Goal: Task Accomplishment & Management: Use online tool/utility

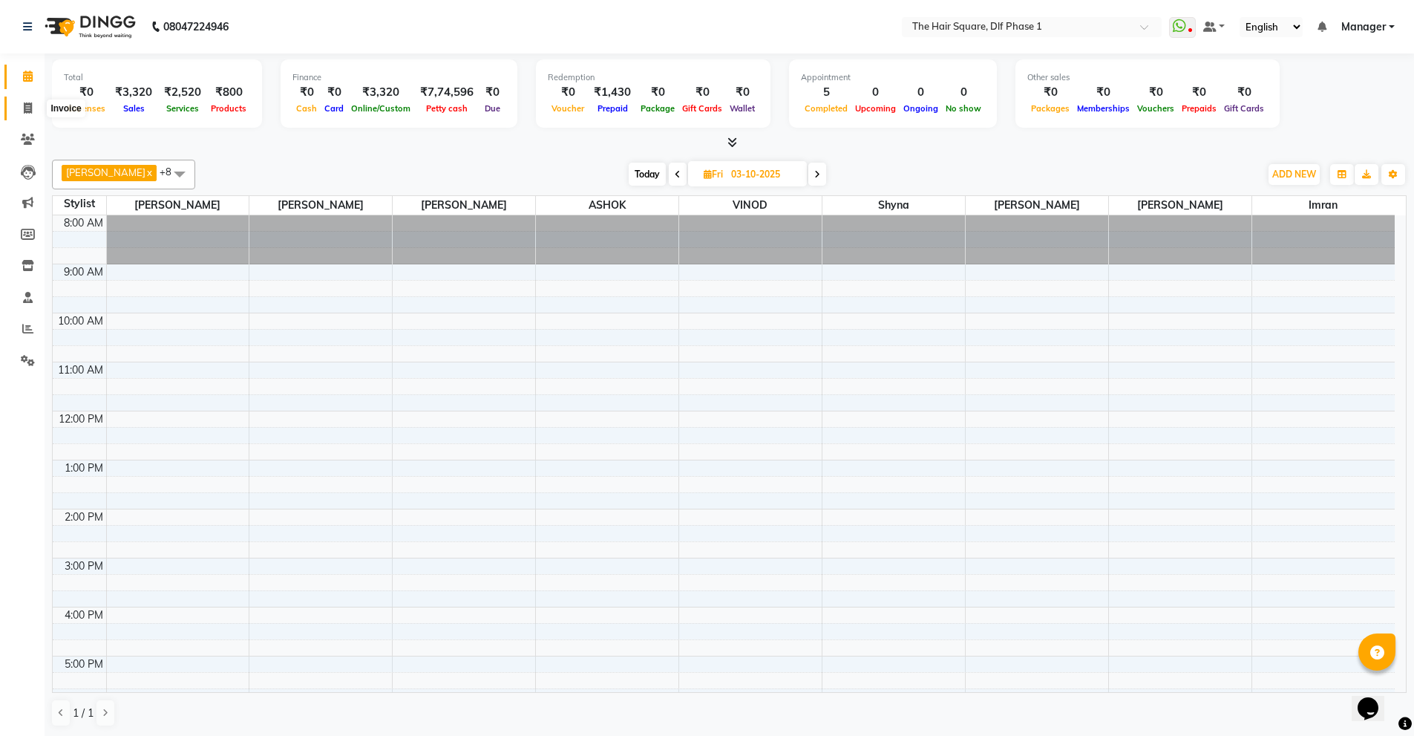
click at [24, 104] on icon at bounding box center [28, 107] width 8 height 11
select select "5766"
select select "service"
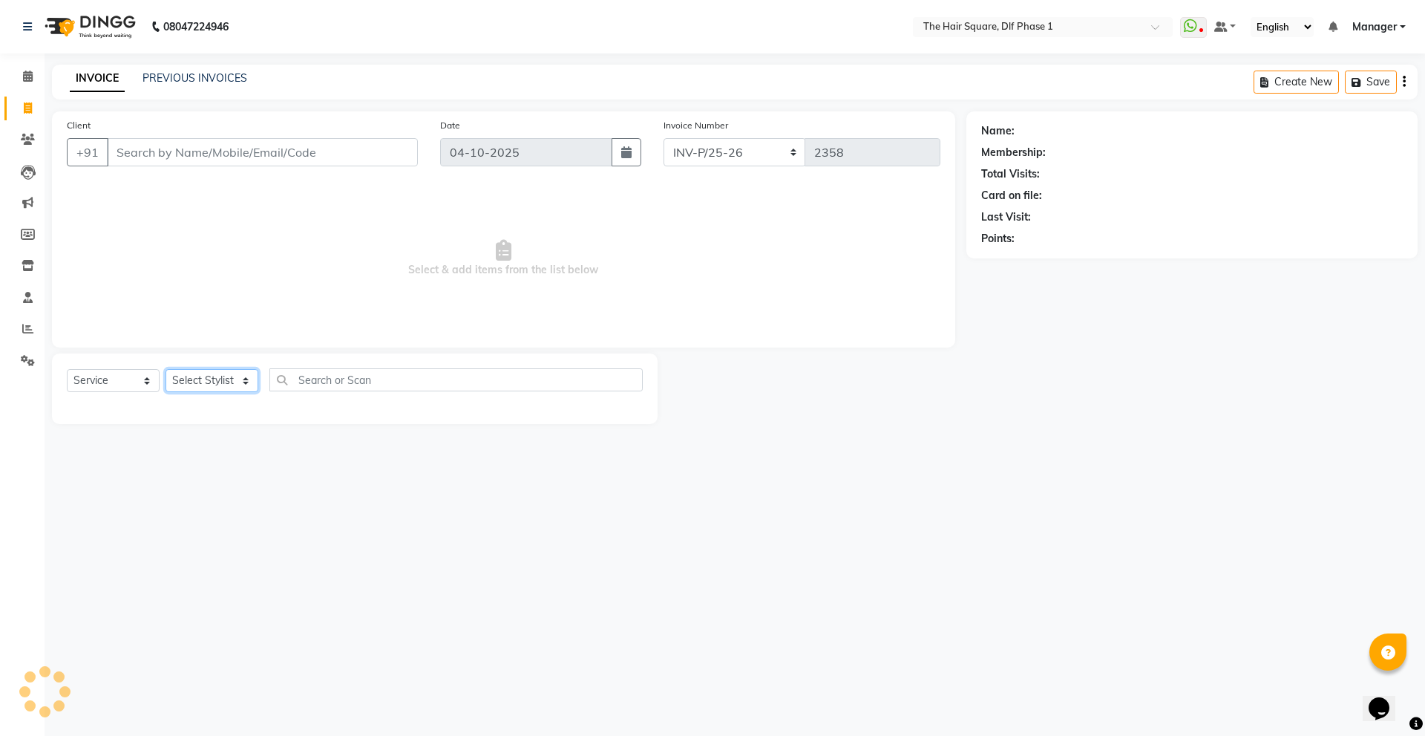
click at [198, 381] on select "Select Stylist Abdul ALIZA Amit AMIT ASHOK imran kim mahendra Manager NARENDRA …" at bounding box center [212, 380] width 93 height 23
select select "39746"
click at [166, 369] on select "Select Stylist Abdul ALIZA Amit AMIT ASHOK imran kim mahendra Manager NARENDRA …" at bounding box center [212, 380] width 93 height 23
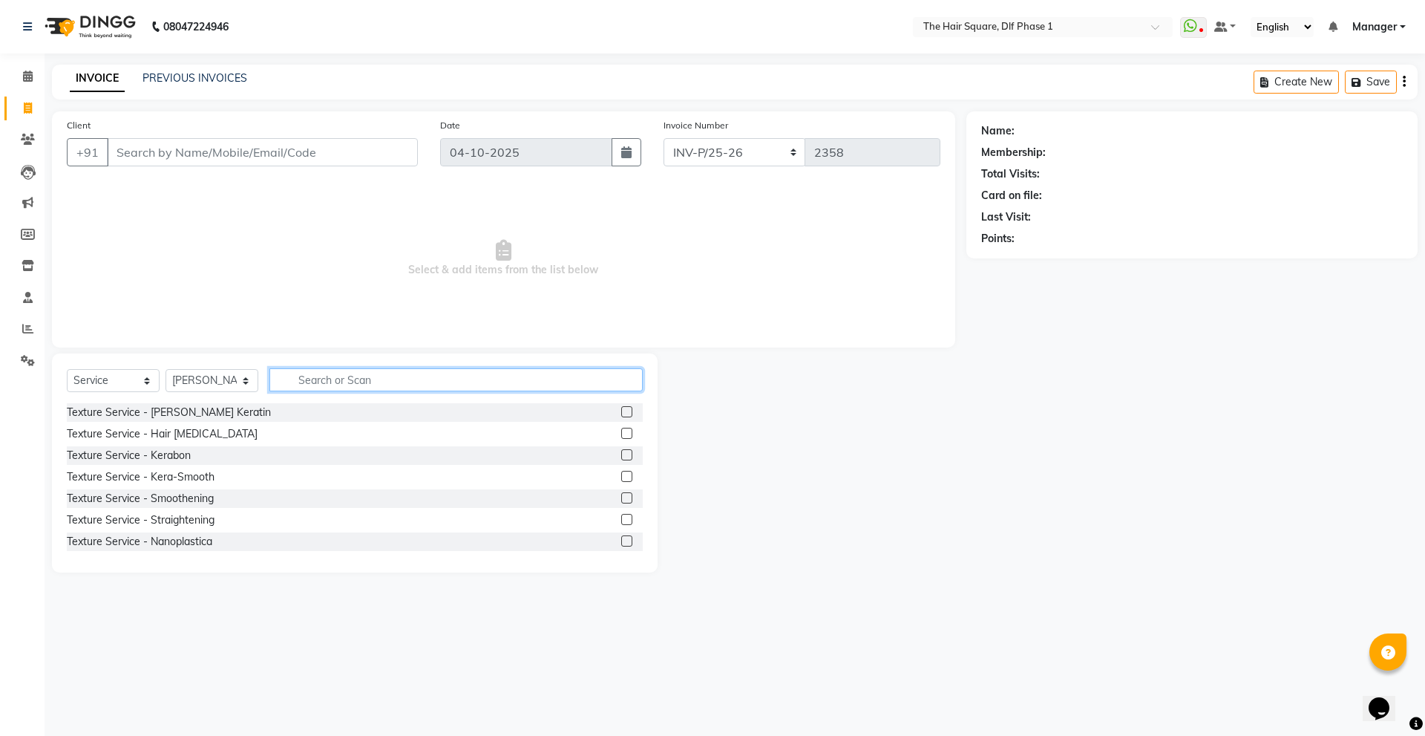
click at [380, 376] on input "text" at bounding box center [455, 379] width 373 height 23
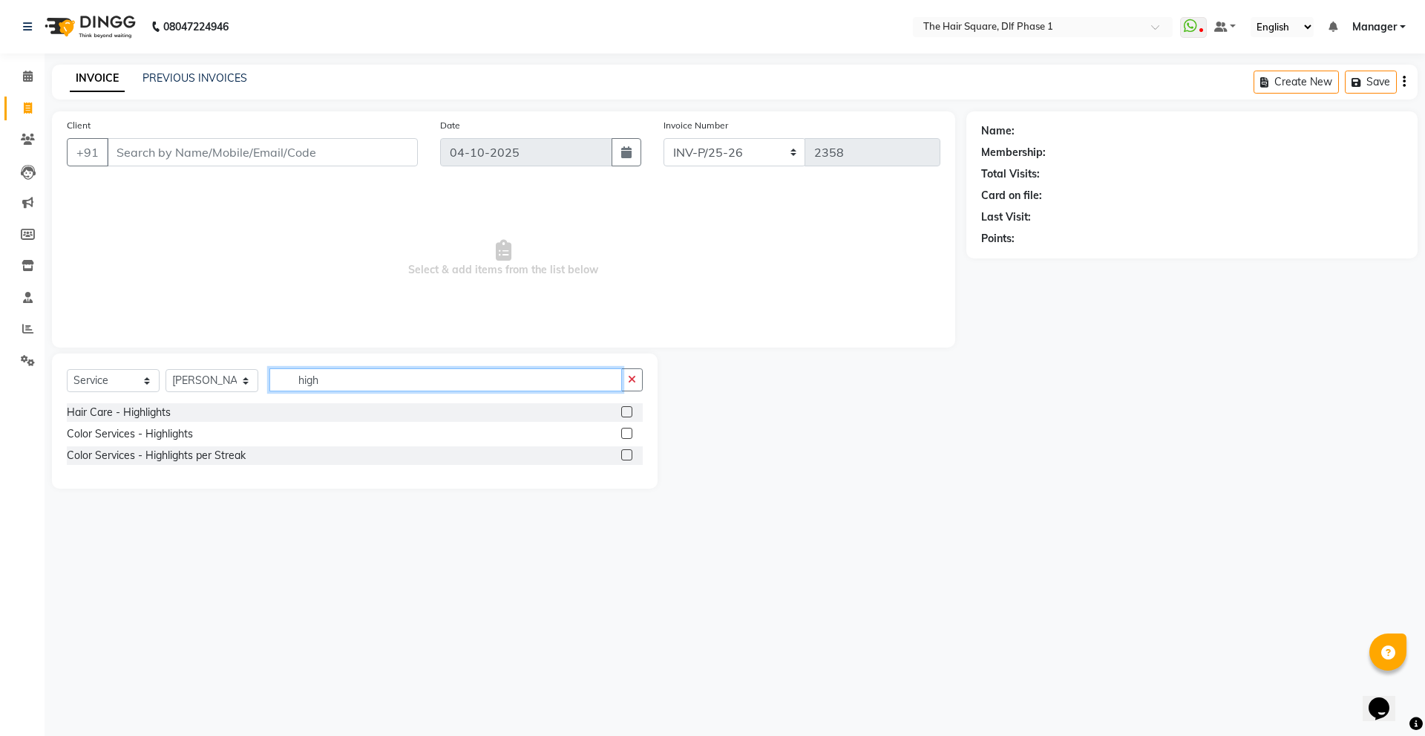
type input "high"
click at [163, 442] on div "Color Services - Highlights" at bounding box center [355, 434] width 576 height 19
click at [166, 439] on div "Color Services - Highlights" at bounding box center [130, 434] width 126 height 16
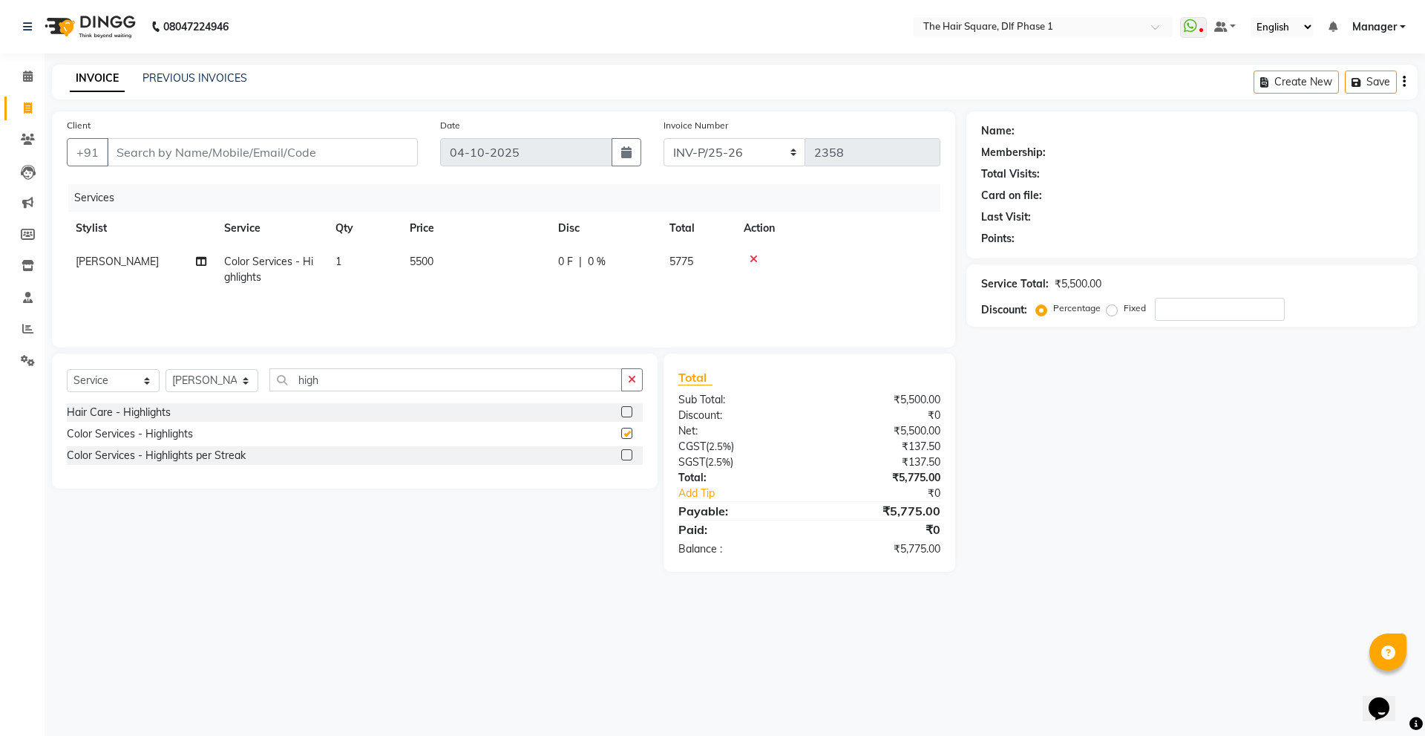
checkbox input "false"
drag, startPoint x: 334, startPoint y: 380, endPoint x: 261, endPoint y: 393, distance: 73.8
click at [261, 393] on div "Select Service Product Membership Package Voucher Prepaid Gift Card Select Styl…" at bounding box center [355, 385] width 576 height 35
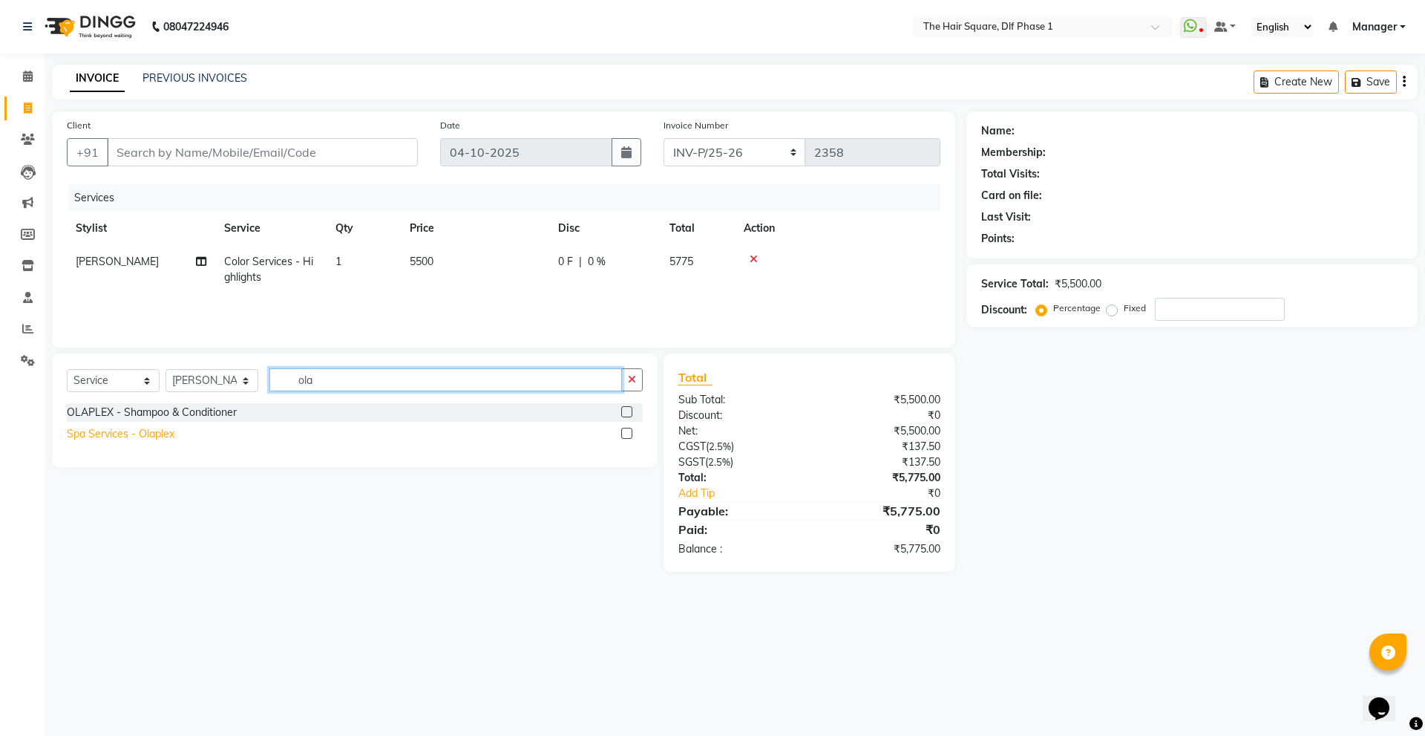
type input "ola"
click at [135, 438] on div "Spa Services - Olaplex" at bounding box center [121, 434] width 108 height 16
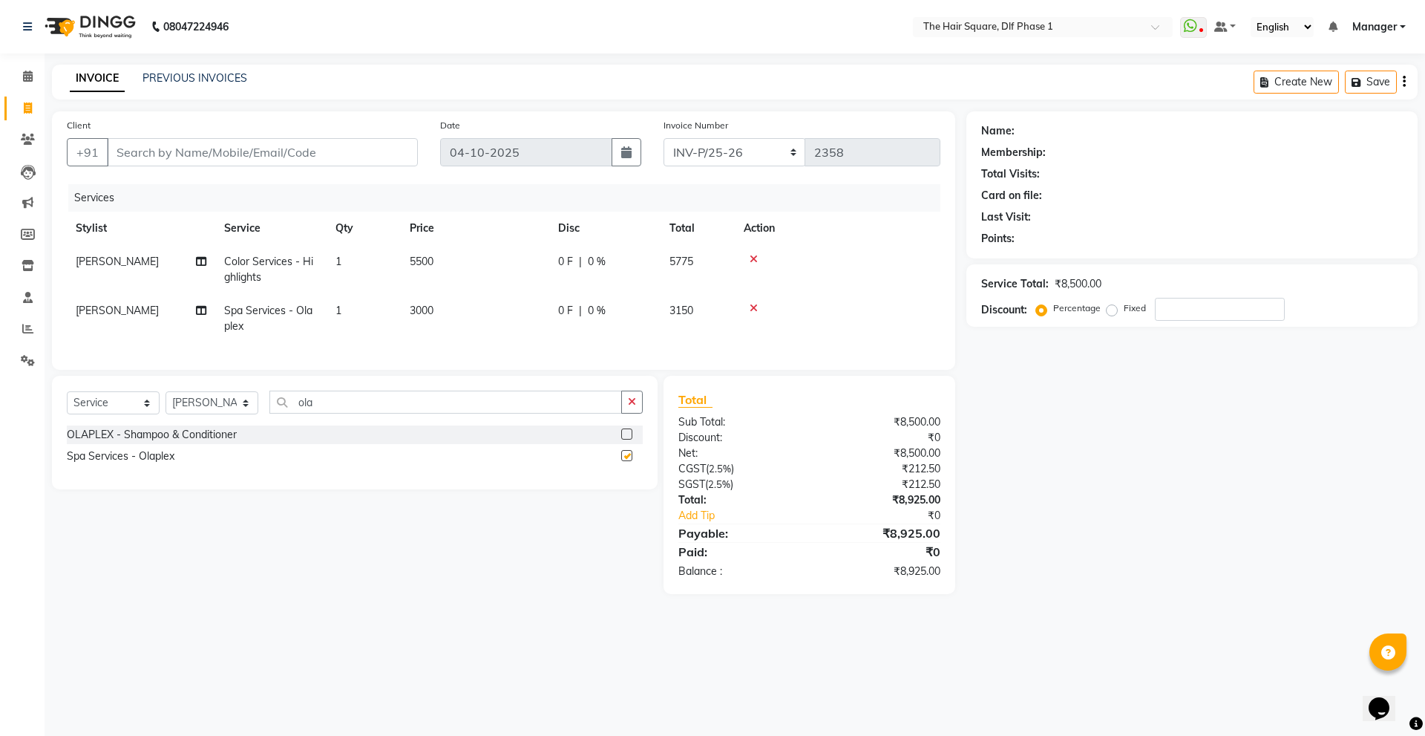
checkbox input "false"
click at [244, 149] on input "Client" at bounding box center [262, 152] width 311 height 28
type input "9"
type input "0"
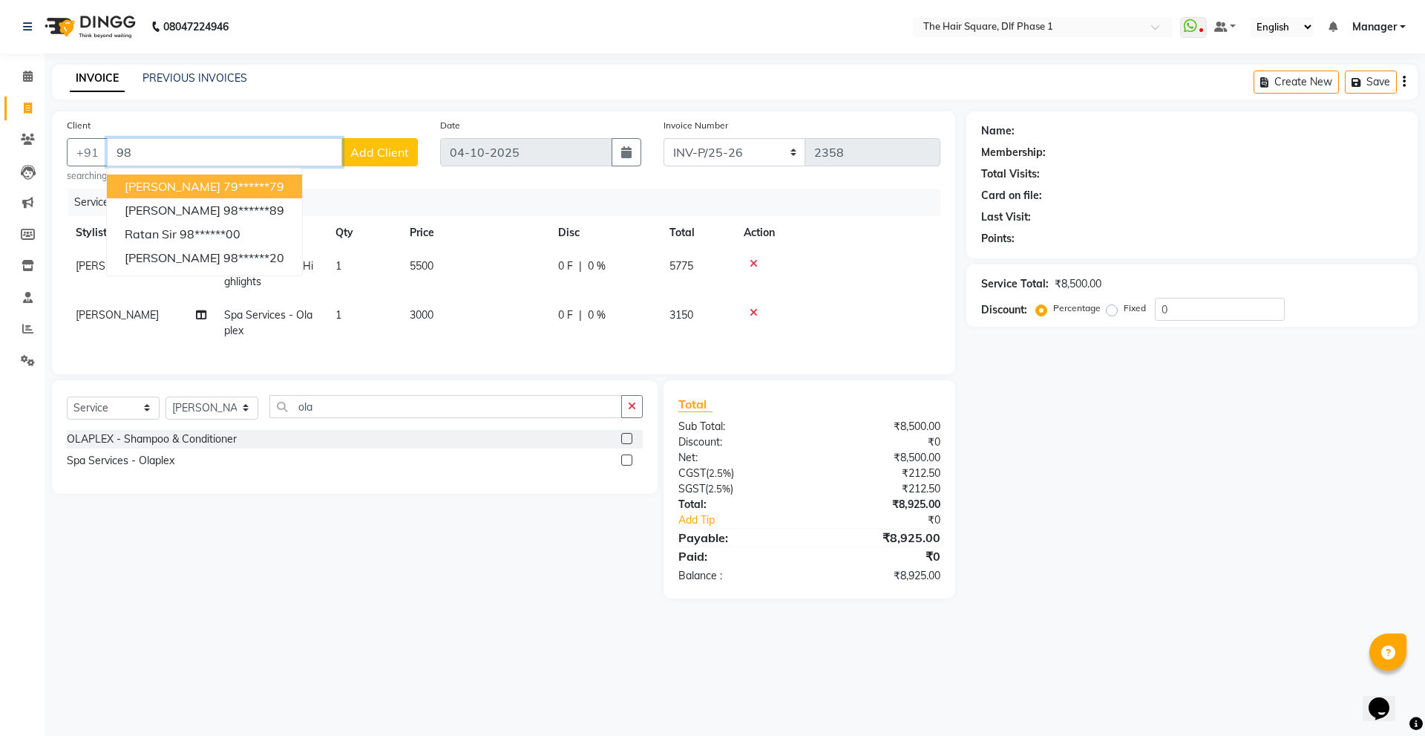
type input "9"
type input "7983104979"
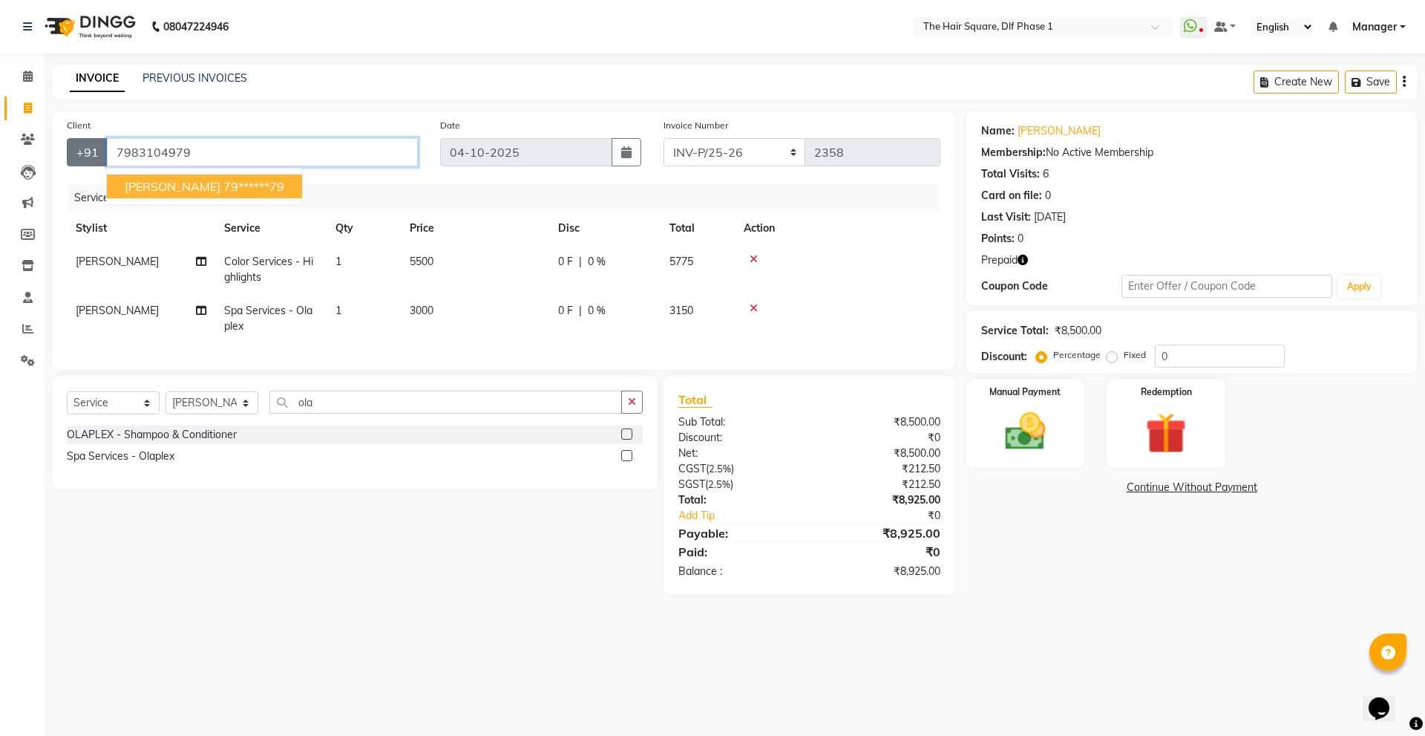
drag, startPoint x: 244, startPoint y: 149, endPoint x: 73, endPoint y: 163, distance: 171.3
click at [73, 163] on div "+91 7983104979 Sonali 79******79" at bounding box center [242, 152] width 351 height 28
click at [428, 266] on span "5500" at bounding box center [422, 261] width 24 height 13
select select "39746"
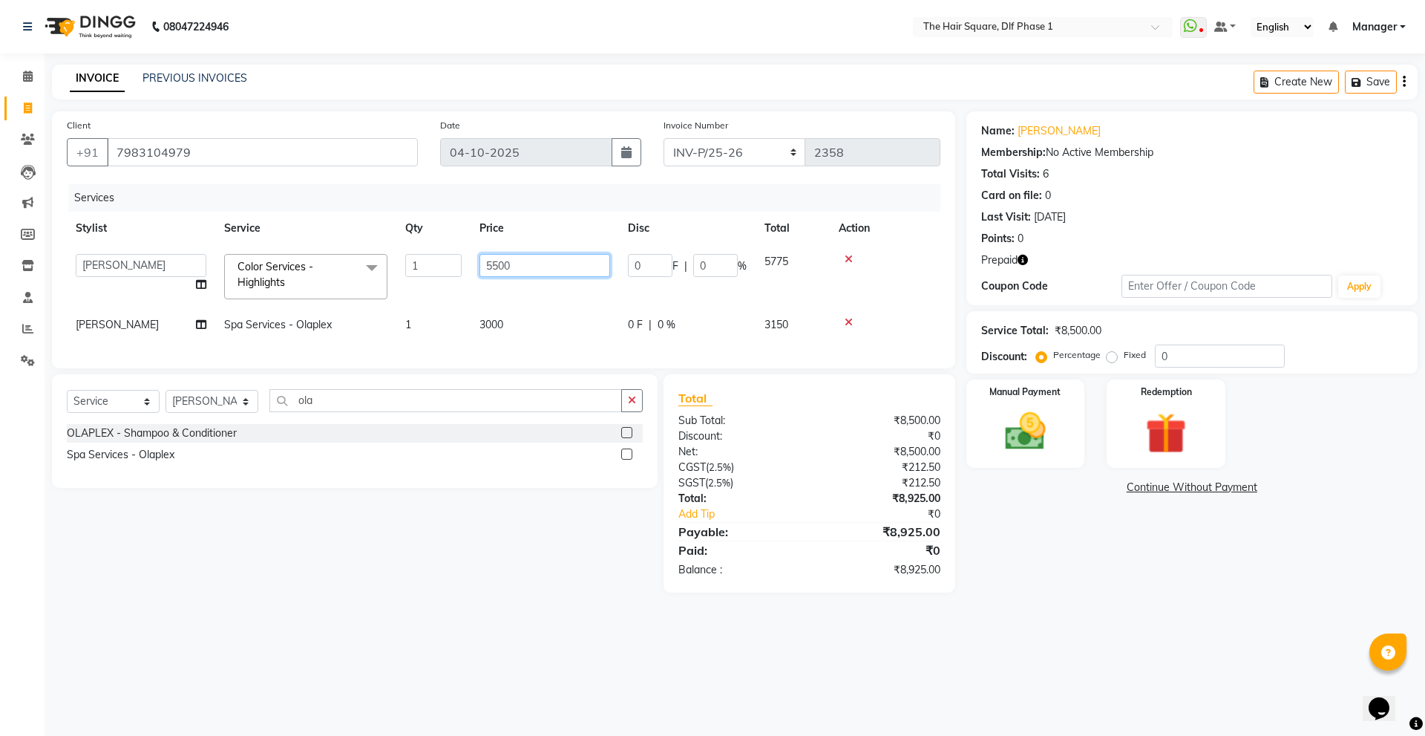
drag, startPoint x: 488, startPoint y: 266, endPoint x: 425, endPoint y: 282, distance: 65.0
click at [425, 282] on tr "Abdul ALIZA Amit AMIT ASHOK imran kim mahendra Manager NARENDRA salman Shyna SU…" at bounding box center [504, 276] width 874 height 63
type input "7000"
click at [522, 220] on th "Price" at bounding box center [545, 228] width 148 height 33
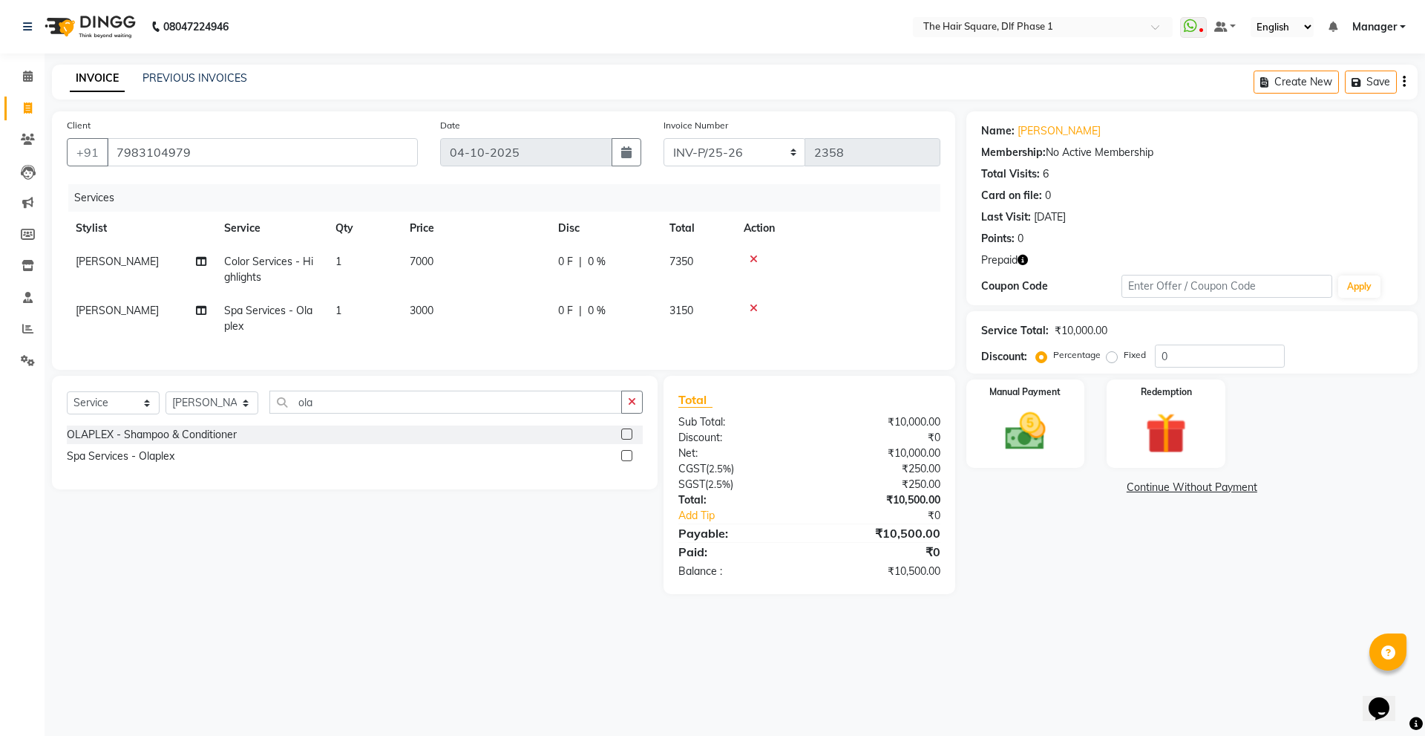
click at [1026, 257] on icon "button" at bounding box center [1023, 260] width 10 height 10
click at [1137, 426] on img at bounding box center [1165, 433] width 69 height 53
click at [1094, 488] on span "Prepaid 3" at bounding box center [1098, 488] width 48 height 17
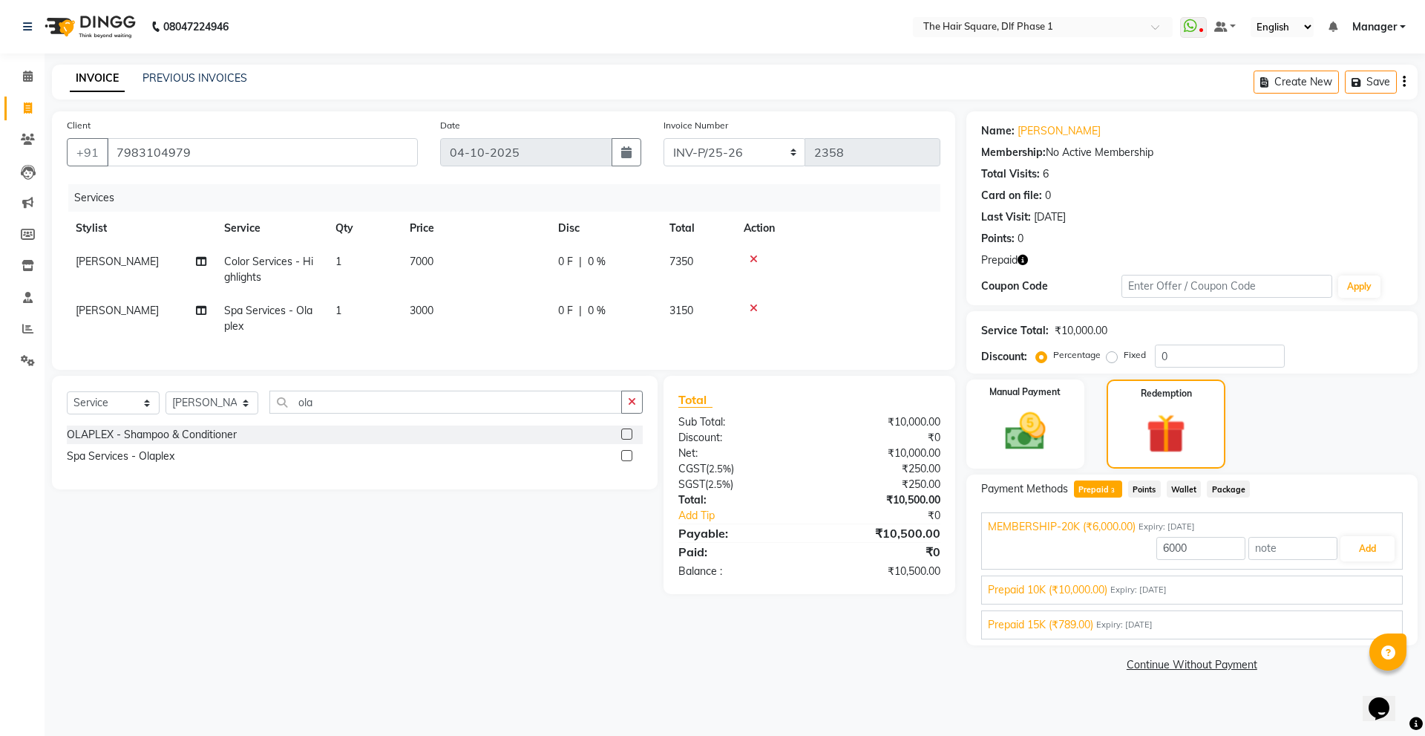
click at [1153, 619] on span "Expiry: 05-10-2025" at bounding box center [1124, 624] width 56 height 13
click at [1359, 632] on div "789 Add" at bounding box center [1192, 618] width 408 height 28
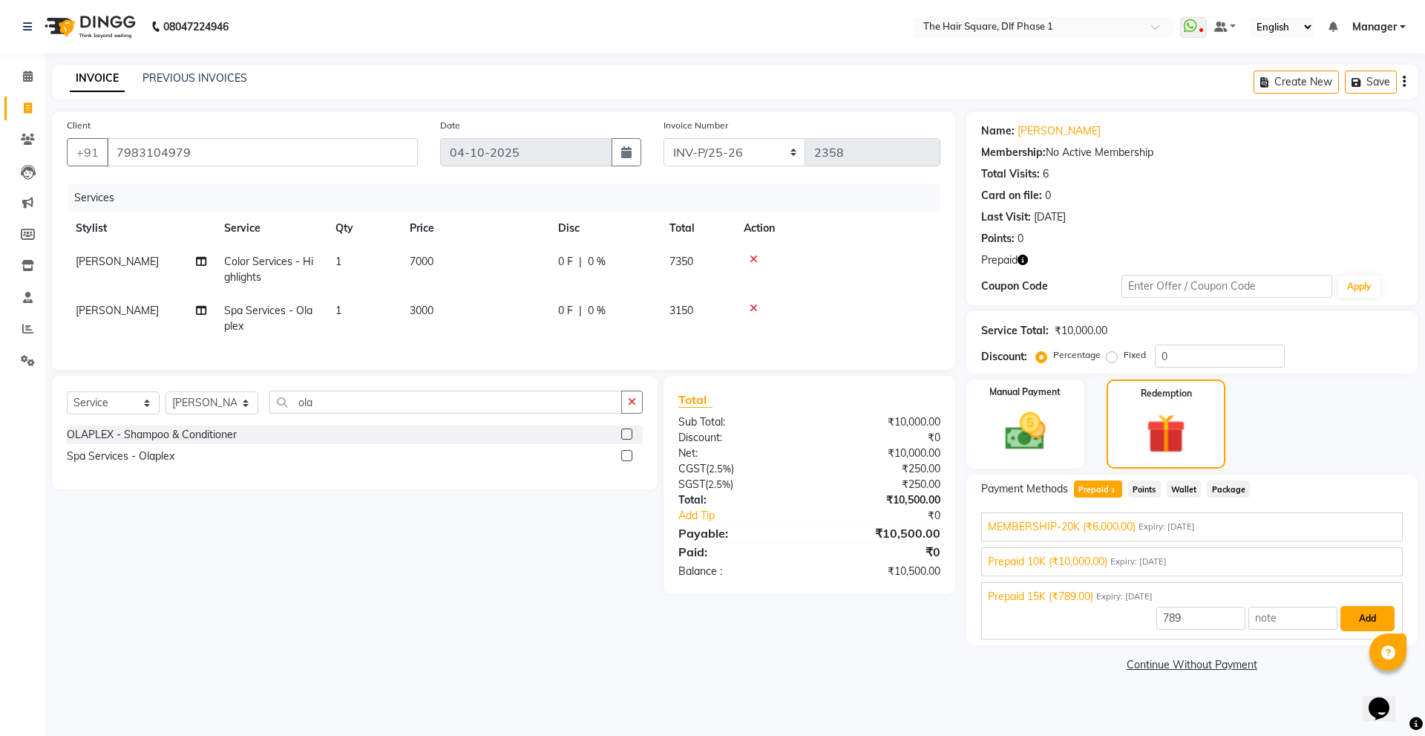
click at [1363, 625] on button "Add" at bounding box center [1367, 618] width 54 height 25
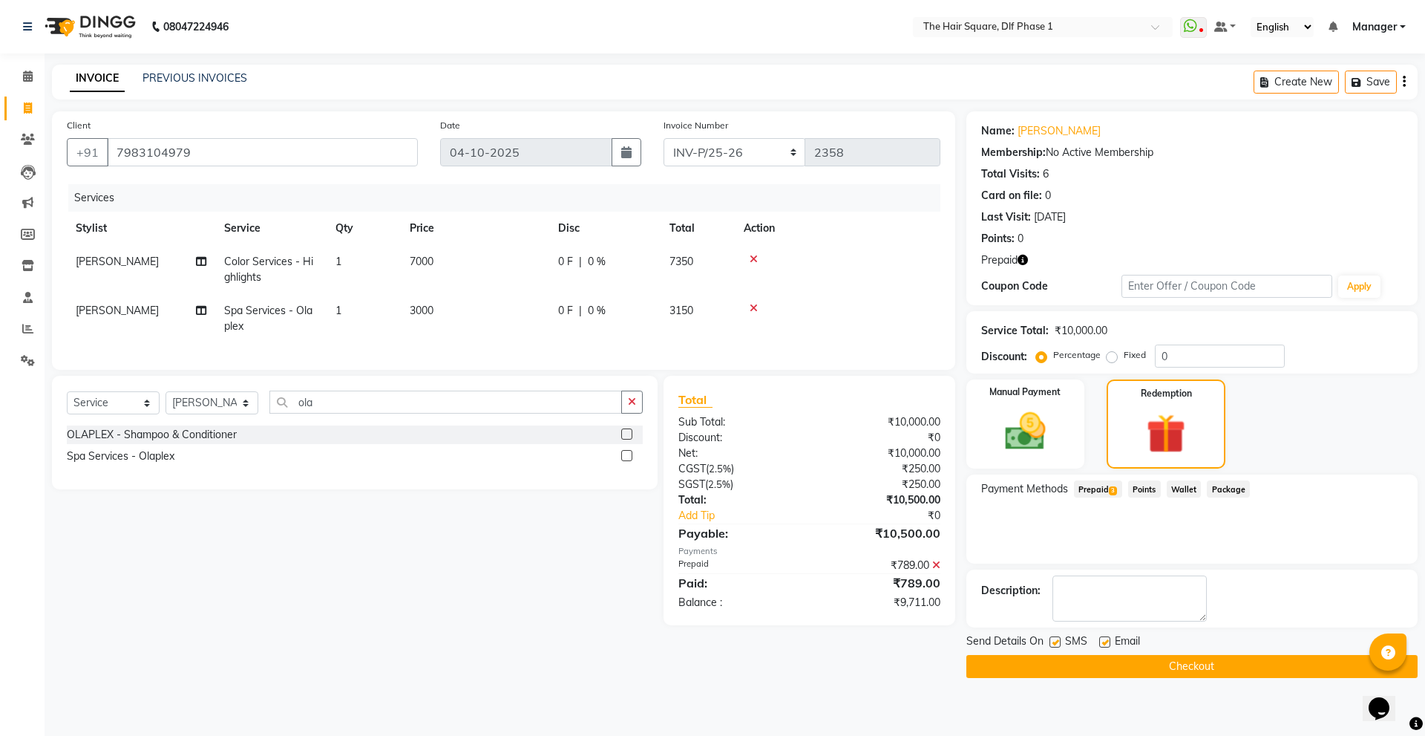
click at [1113, 490] on span "3" at bounding box center [1113, 490] width 8 height 9
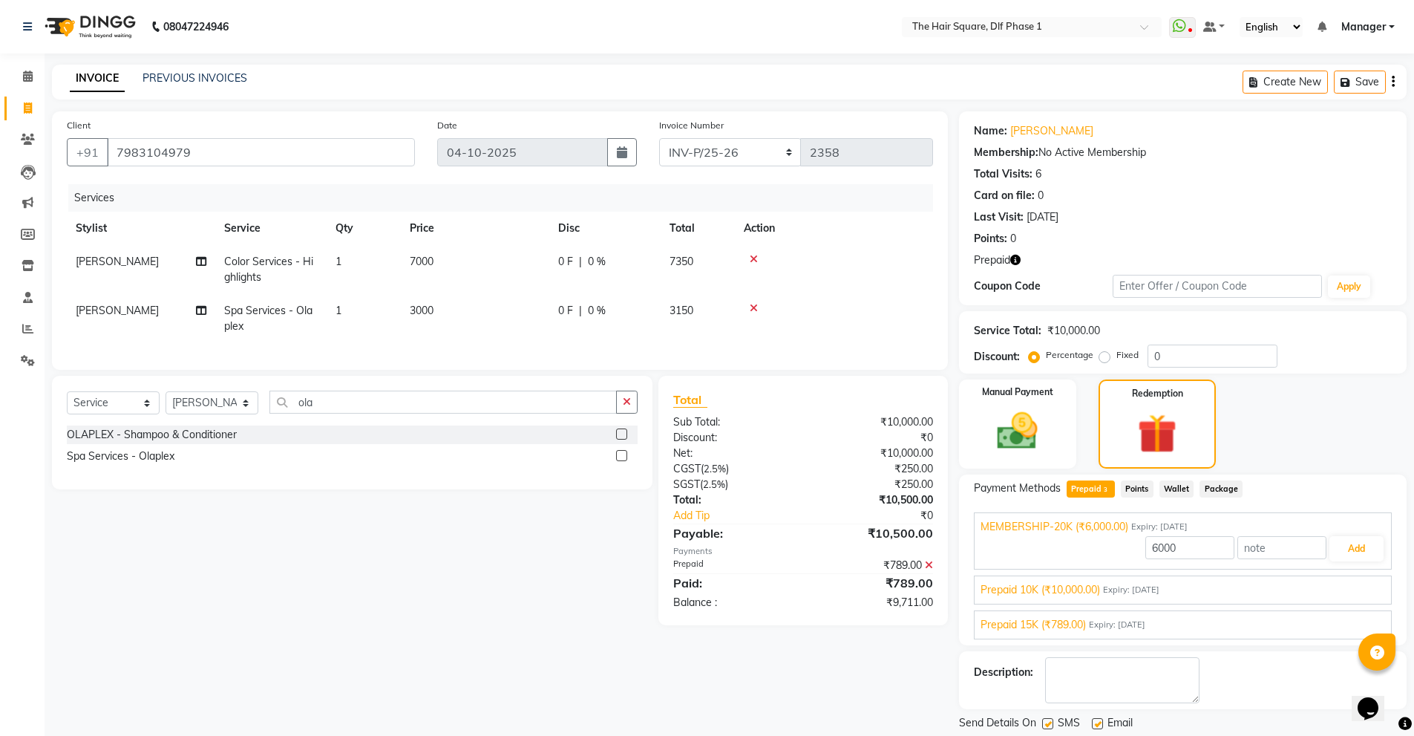
click at [1277, 592] on div "Prepaid 10K (₹10,000.00) Expiry: 11-01-2026" at bounding box center [1182, 590] width 405 height 16
click at [1349, 586] on button "Add" at bounding box center [1356, 583] width 54 height 25
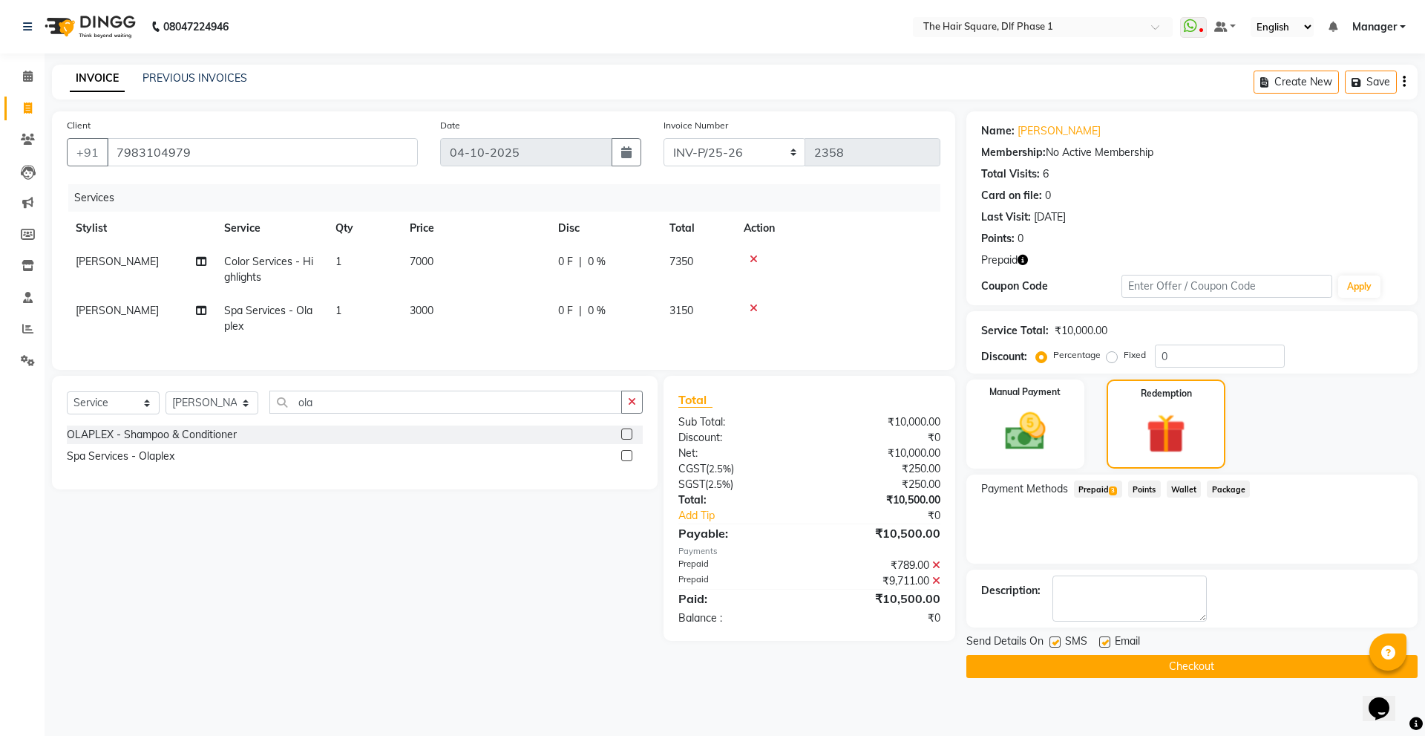
click at [1053, 643] on label at bounding box center [1054, 641] width 11 height 11
click at [1053, 643] on input "checkbox" at bounding box center [1054, 643] width 10 height 10
checkbox input "false"
click at [1052, 668] on button "Checkout" at bounding box center [1191, 666] width 451 height 23
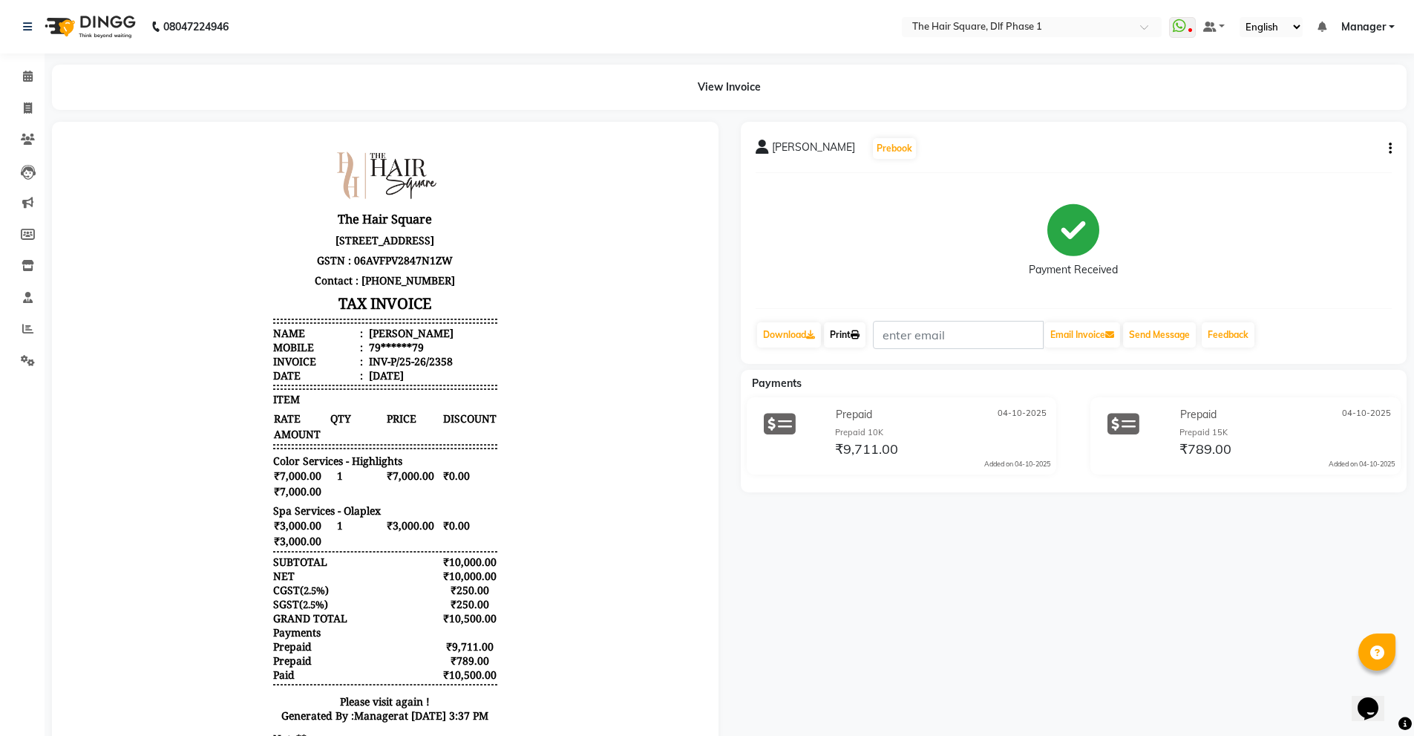
click at [847, 338] on link "Print" at bounding box center [845, 334] width 42 height 25
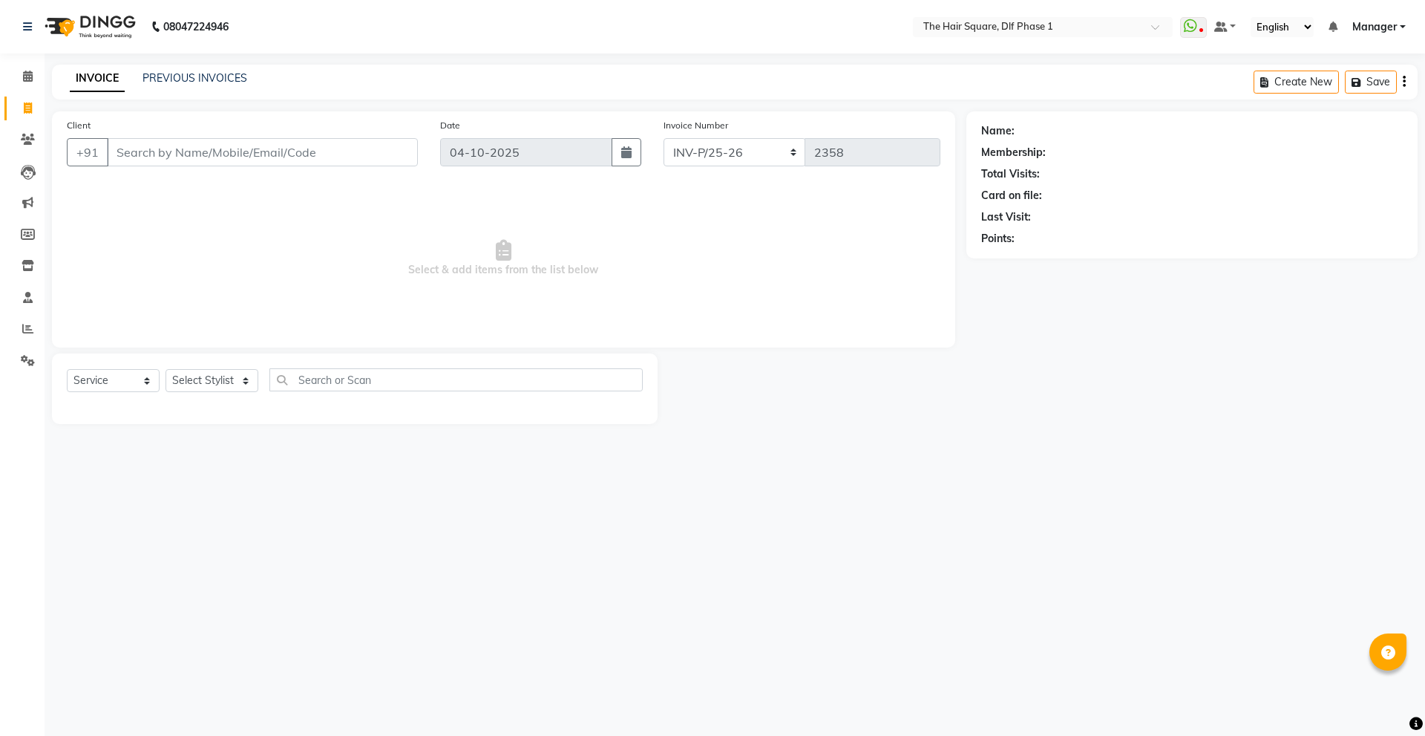
select select "5766"
select select "service"
click at [22, 67] on link "Calendar" at bounding box center [22, 77] width 36 height 24
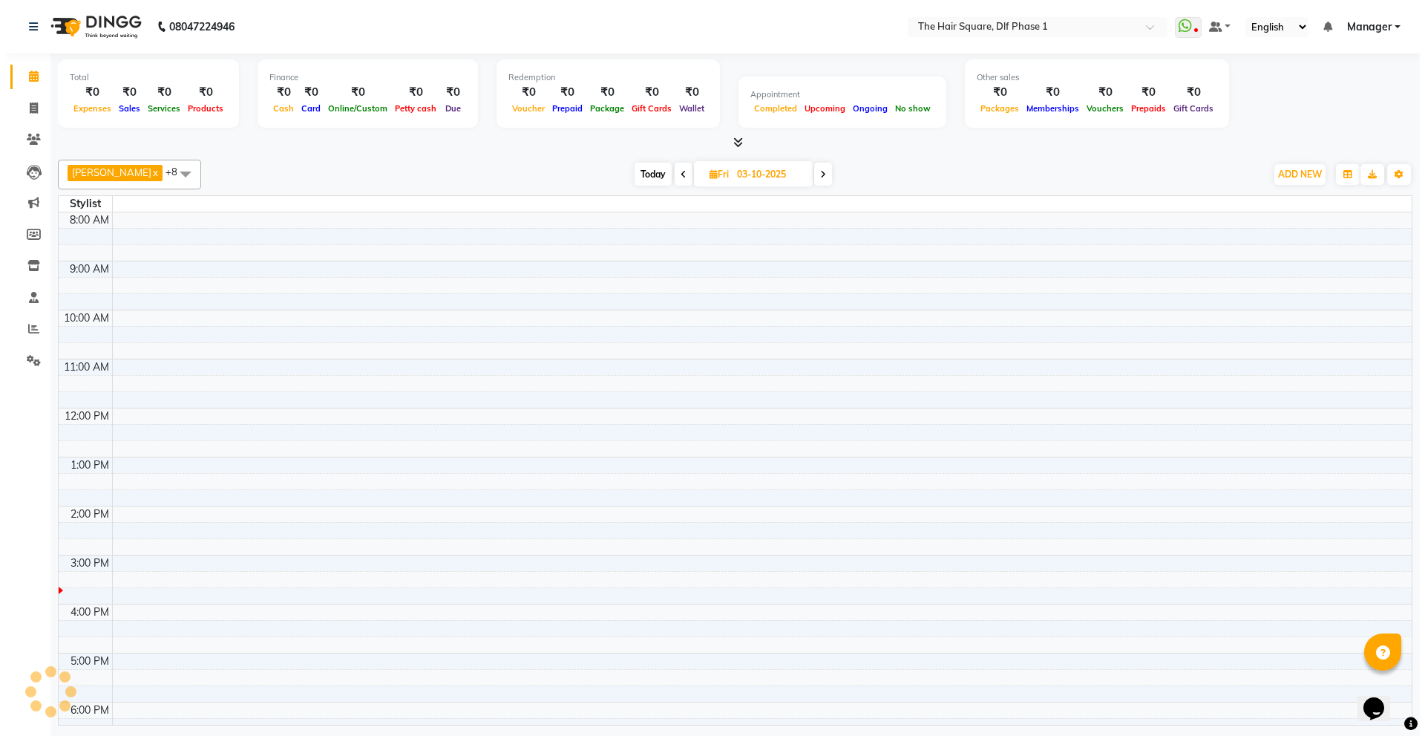
scroll to position [278, 0]
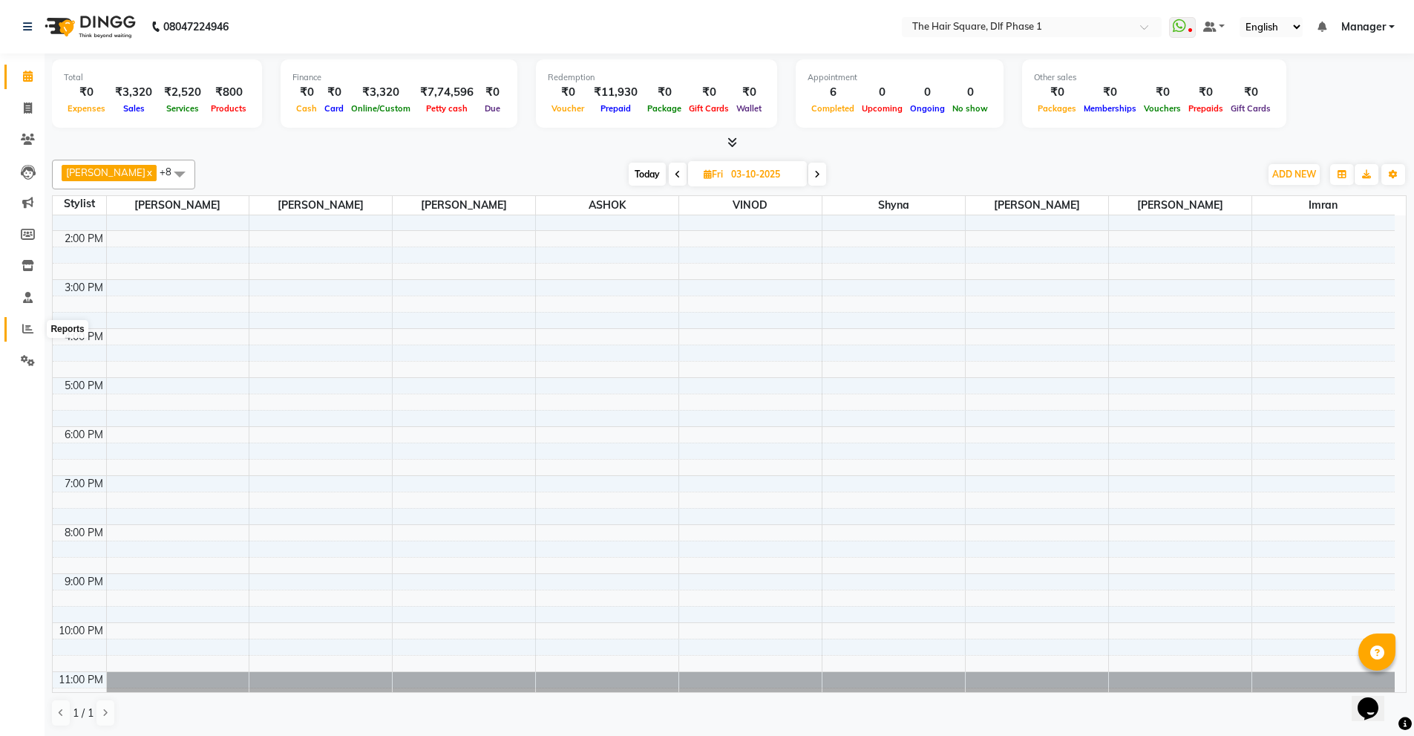
click at [29, 334] on span at bounding box center [28, 329] width 26 height 17
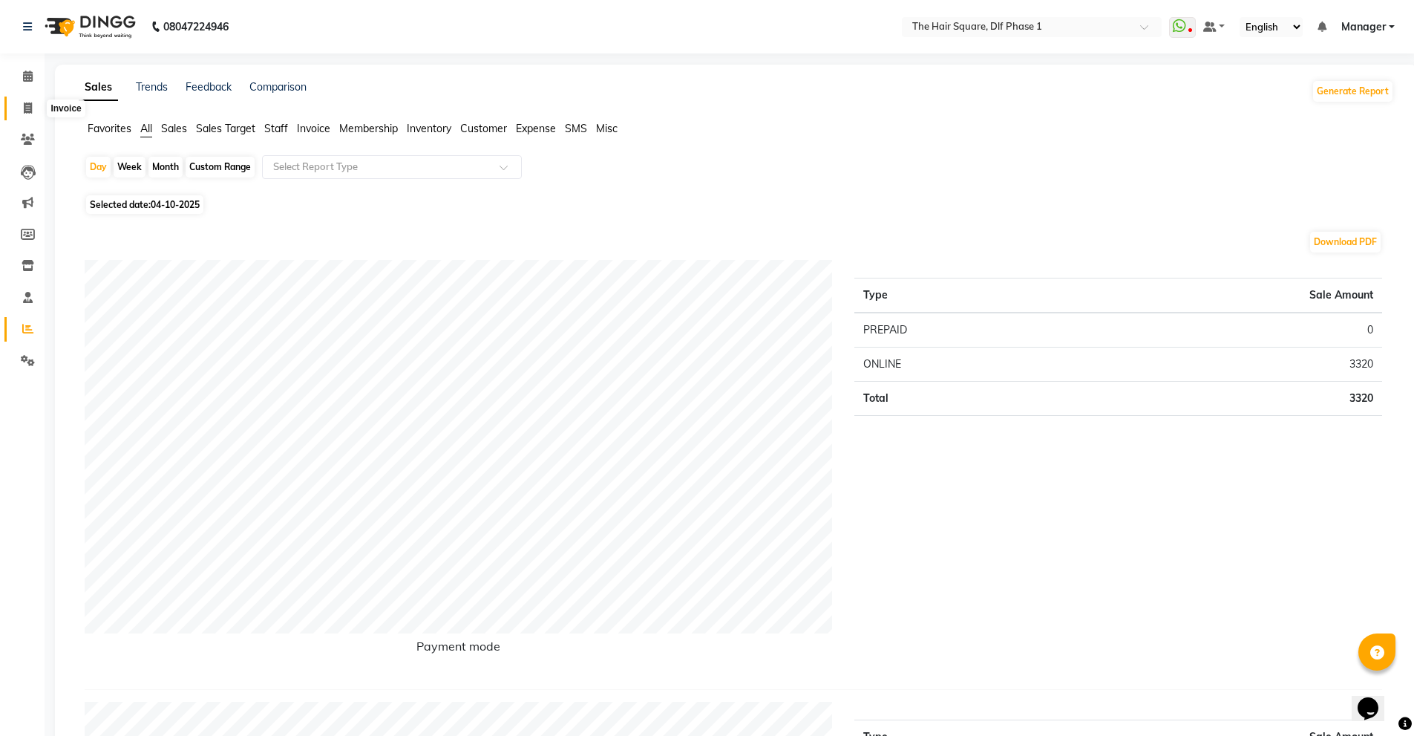
click at [35, 106] on span at bounding box center [28, 108] width 26 height 17
select select "service"
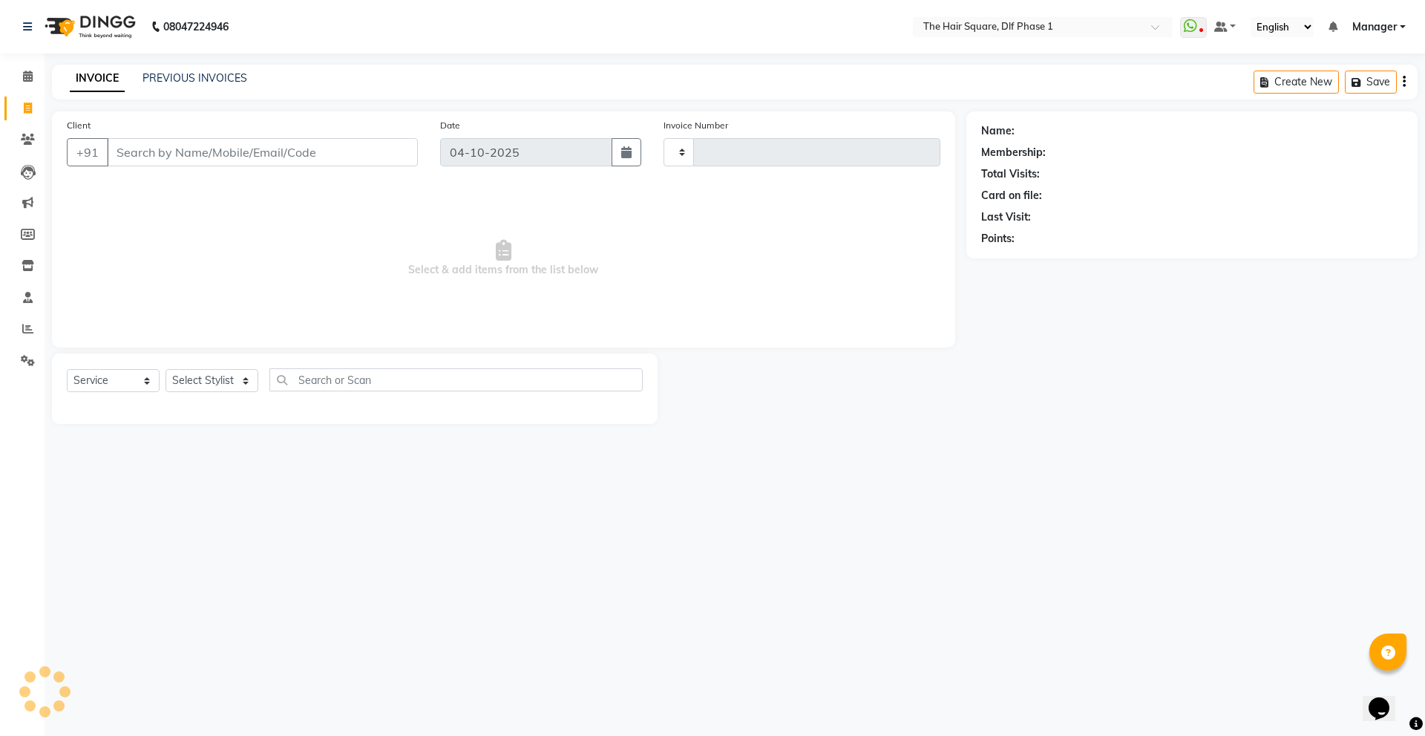
type input "2359"
select select "5766"
